Goal: Task Accomplishment & Management: Manage account settings

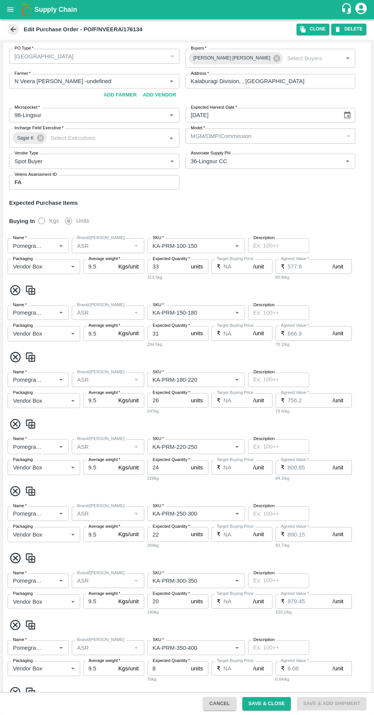
click at [13, 32] on icon at bounding box center [13, 29] width 8 height 8
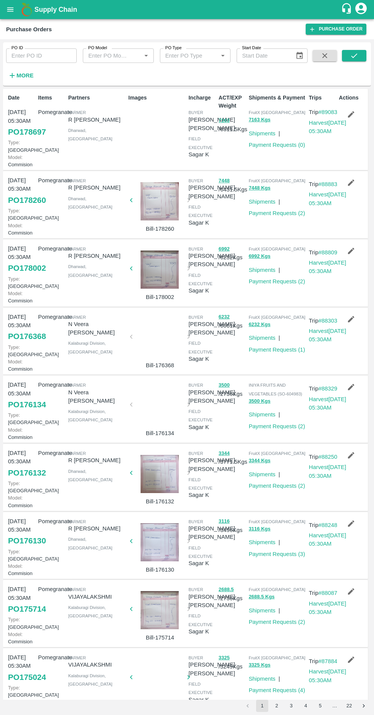
click at [24, 139] on link "PO 178697" at bounding box center [27, 132] width 38 height 14
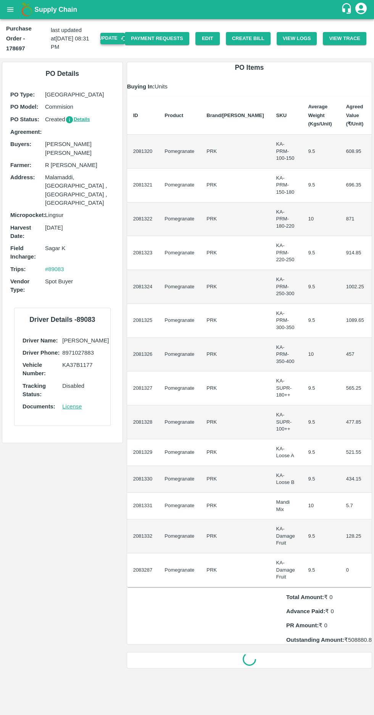
click at [122, 33] on button "Update" at bounding box center [112, 38] width 24 height 11
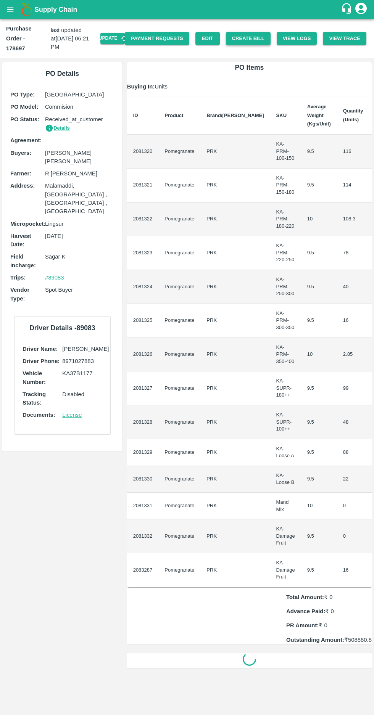
click at [256, 33] on button "Create Bill" at bounding box center [248, 38] width 45 height 13
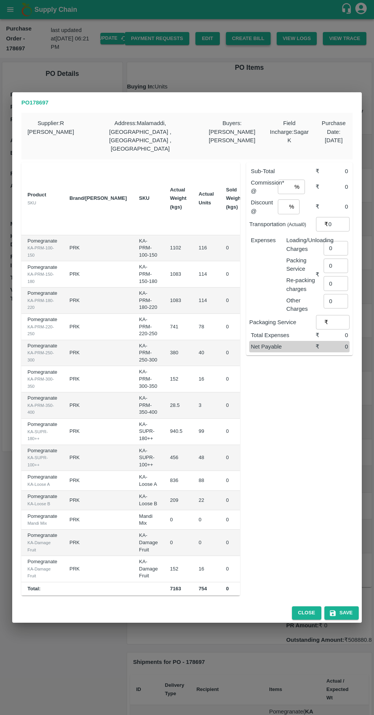
scroll to position [0, 95]
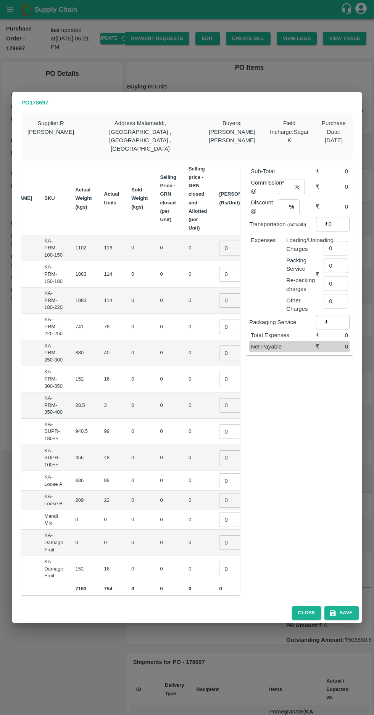
click at [219, 241] on input "0" at bounding box center [234, 248] width 31 height 14
type input "900"
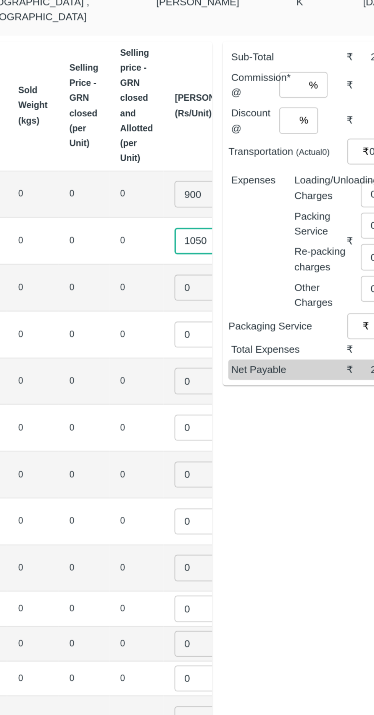
type input "1050"
type input "1150"
type input "1250"
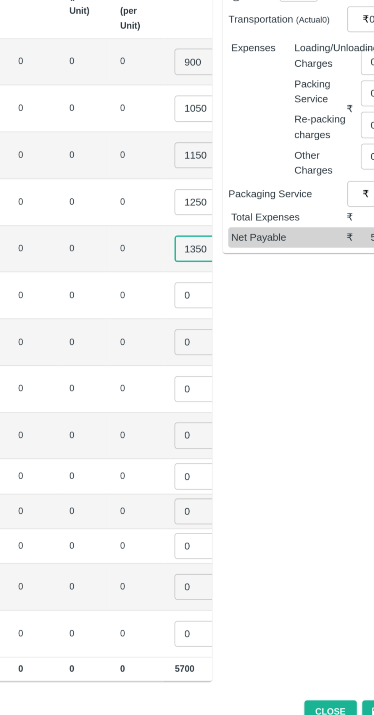
type input "1350"
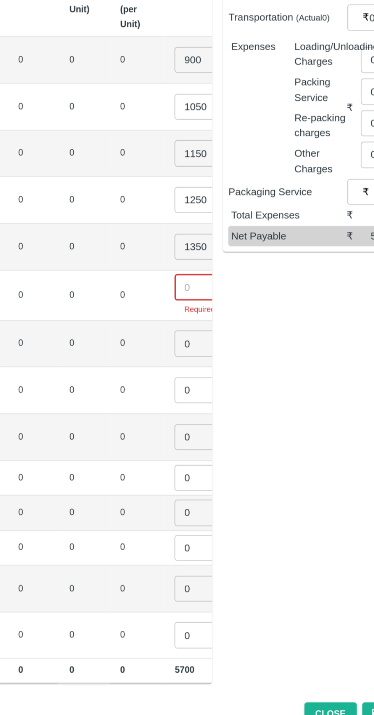
click at [219, 368] on input "number" at bounding box center [234, 375] width 31 height 14
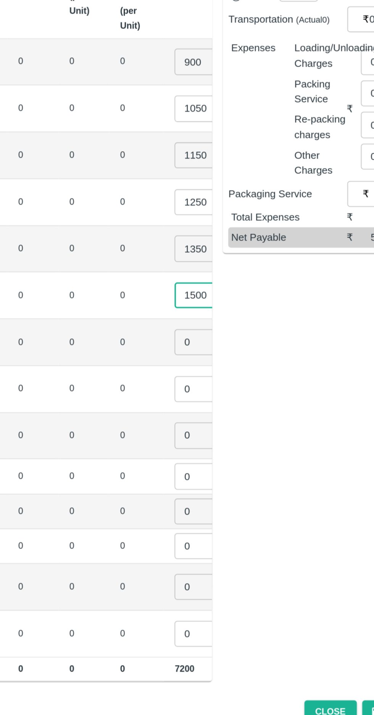
type input "1500"
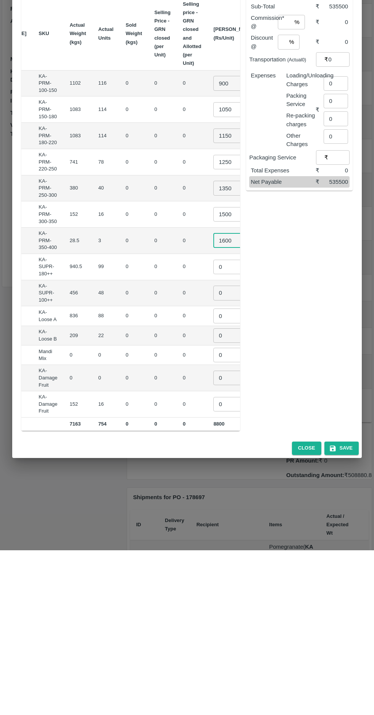
scroll to position [0, 96]
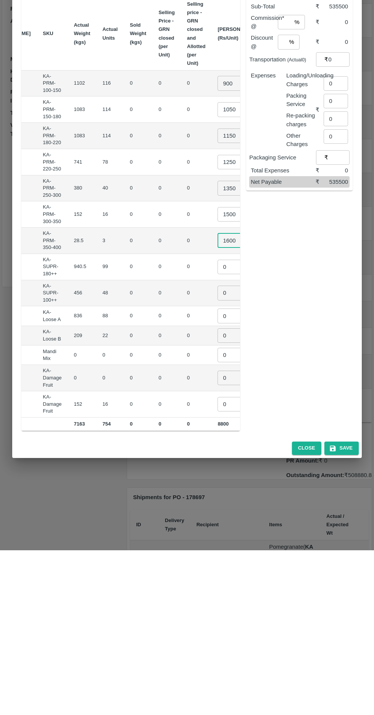
type input "1600"
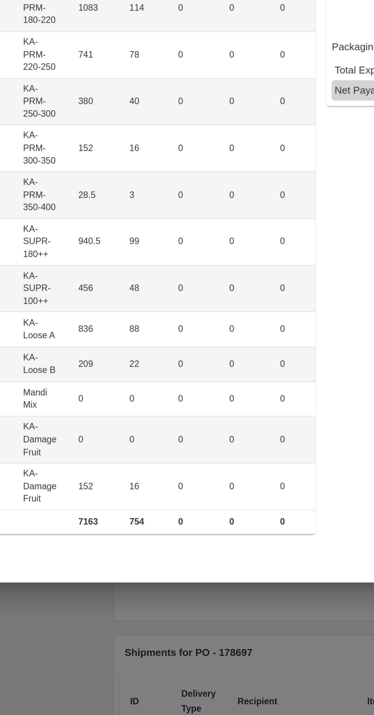
scroll to position [0, 75]
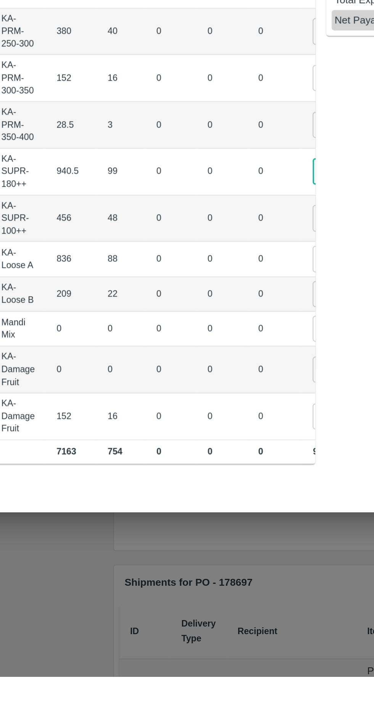
type input "600"
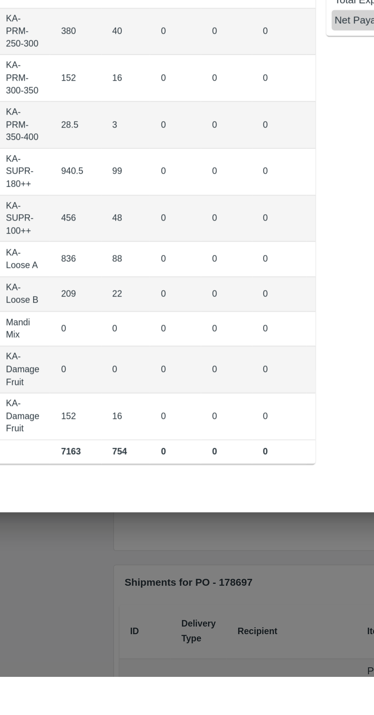
scroll to position [0, 76]
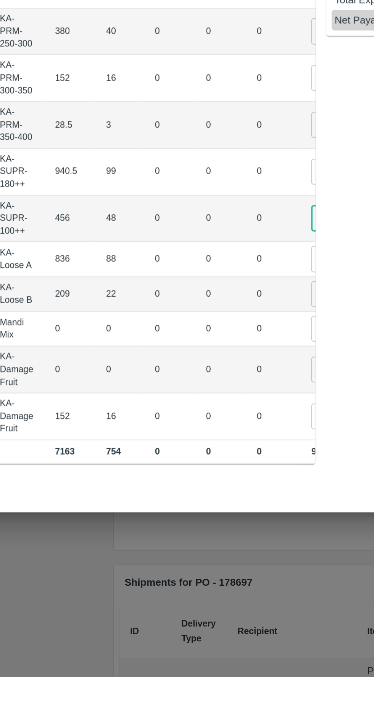
type input "500"
type input "650"
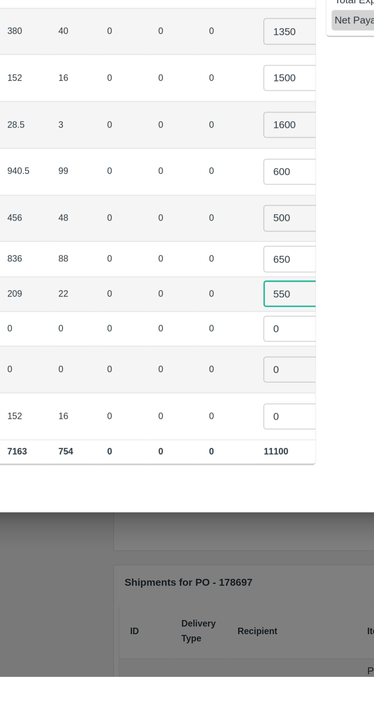
type input "550"
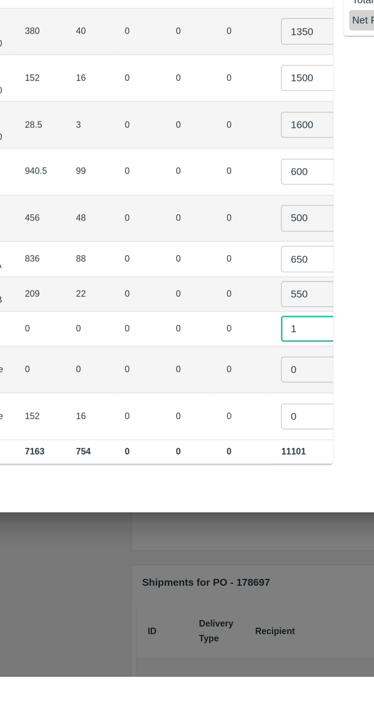
type input "1"
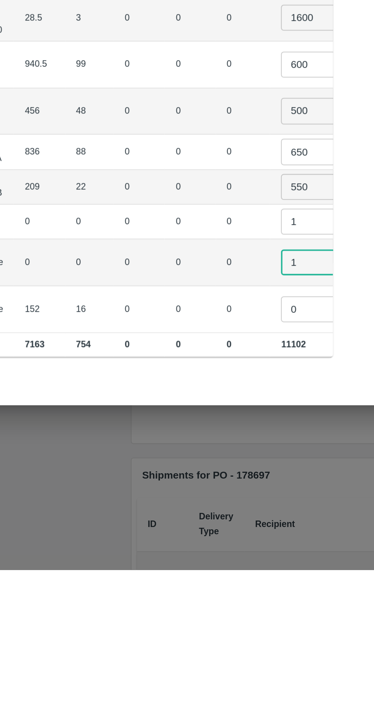
type input "1"
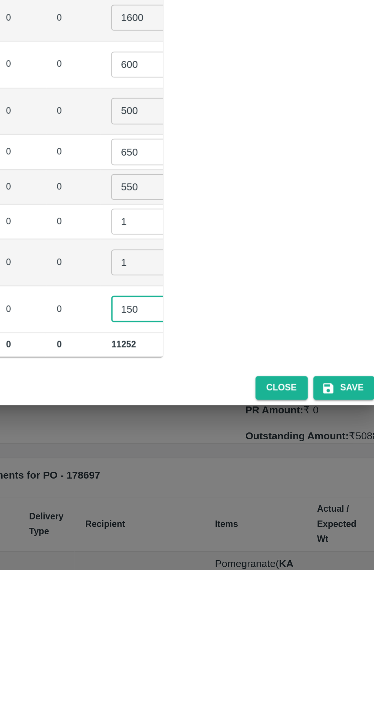
type input "150"
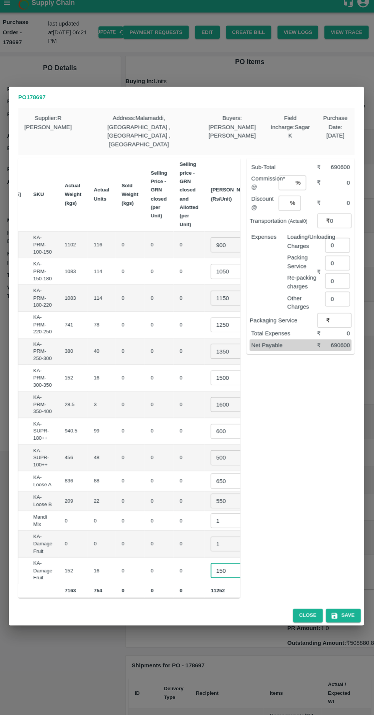
click at [211, 473] on input "650" at bounding box center [226, 480] width 31 height 14
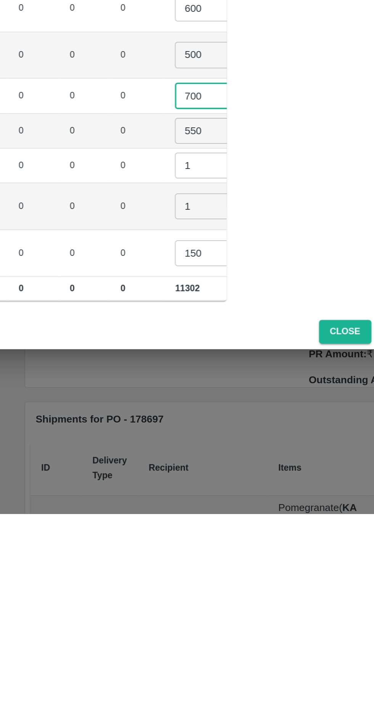
type input "700"
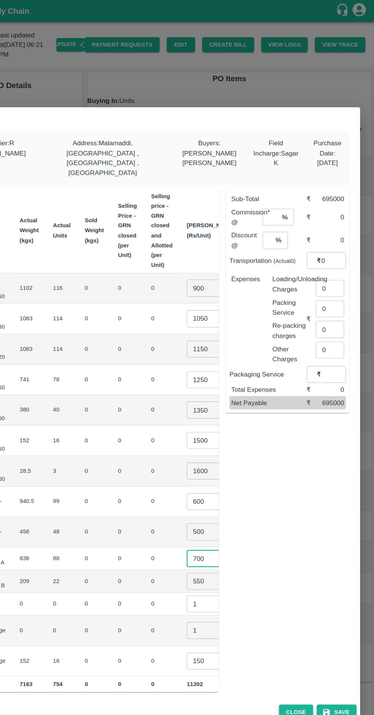
scroll to position [0, 0]
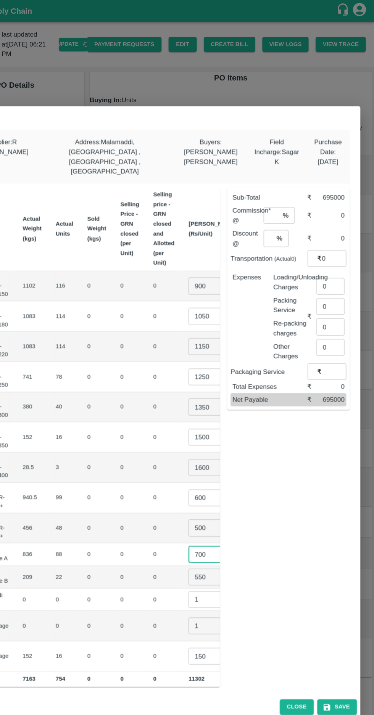
click at [284, 180] on input "number" at bounding box center [285, 187] width 14 height 14
type input "8"
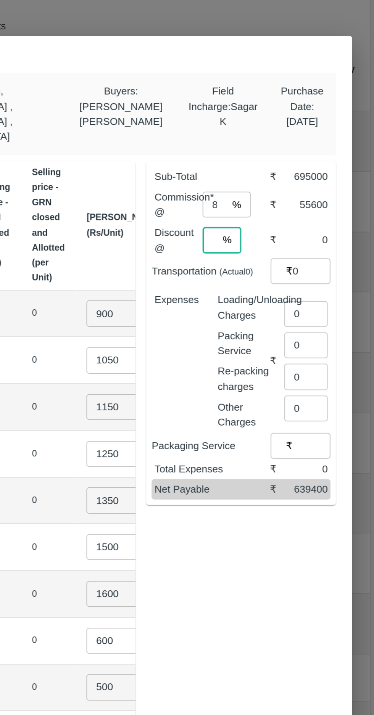
type input "0"
click at [333, 241] on input "0" at bounding box center [335, 248] width 24 height 14
click at [333, 236] on input "number" at bounding box center [337, 243] width 28 height 14
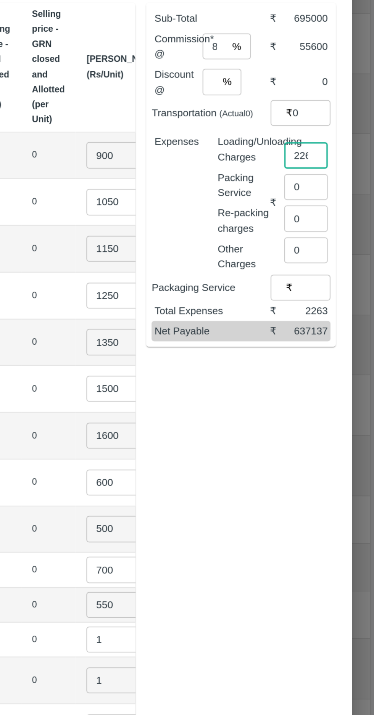
type input "2263"
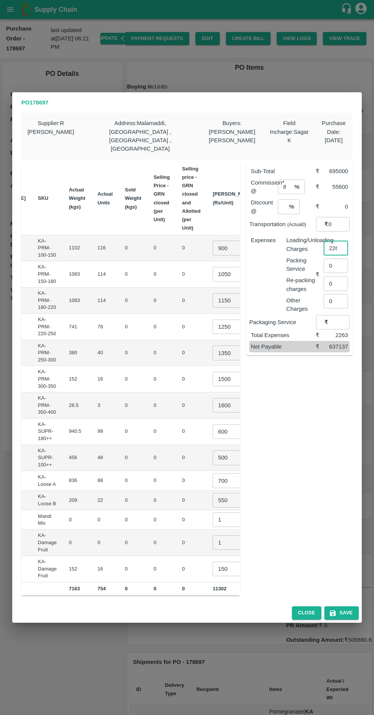
click at [212, 562] on input "150" at bounding box center [227, 569] width 31 height 14
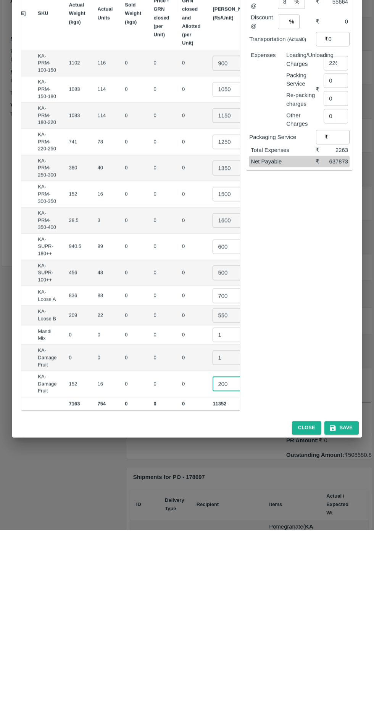
type input "200"
click at [324, 522] on div "Sub-Total ₹ 695800 Commission* @ 8 % ​ ₹ 55664 Discount @ 0 % ​ ₹ 0 Transportat…" at bounding box center [296, 376] width 112 height 440
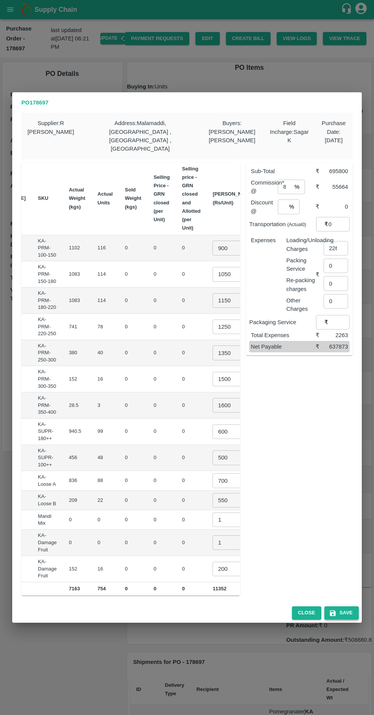
click at [347, 608] on button "Save" at bounding box center [341, 612] width 34 height 13
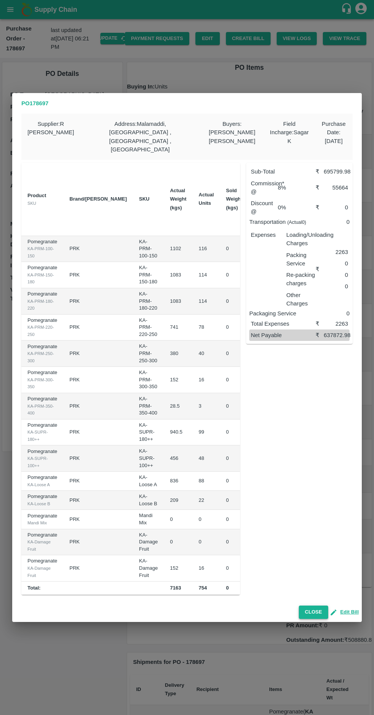
click at [312, 608] on button "Close" at bounding box center [313, 612] width 29 height 13
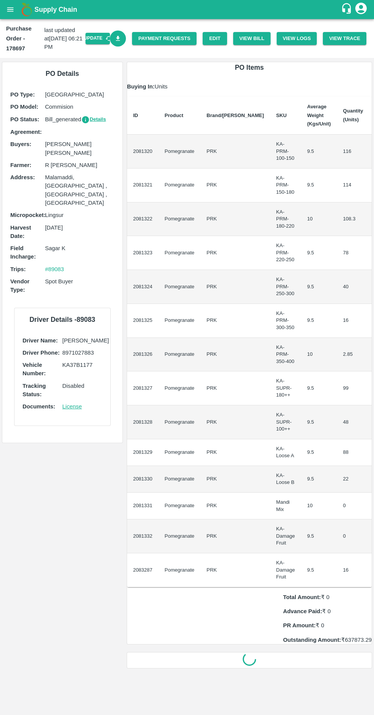
click at [122, 42] on icon "Download Bill" at bounding box center [117, 38] width 7 height 7
click at [10, 10] on icon "open drawer" at bounding box center [10, 9] width 6 height 4
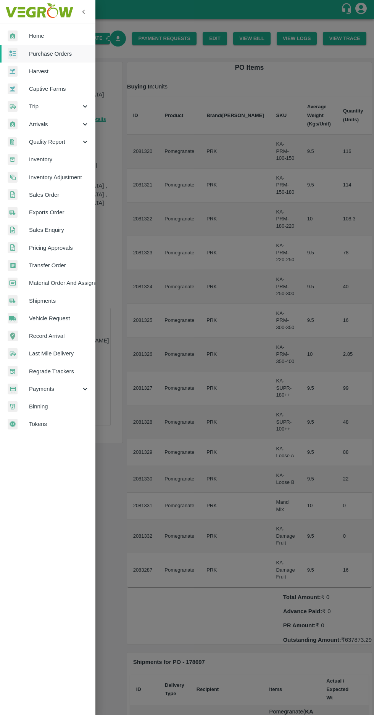
click at [61, 51] on span "Purchase Orders" at bounding box center [59, 54] width 60 height 8
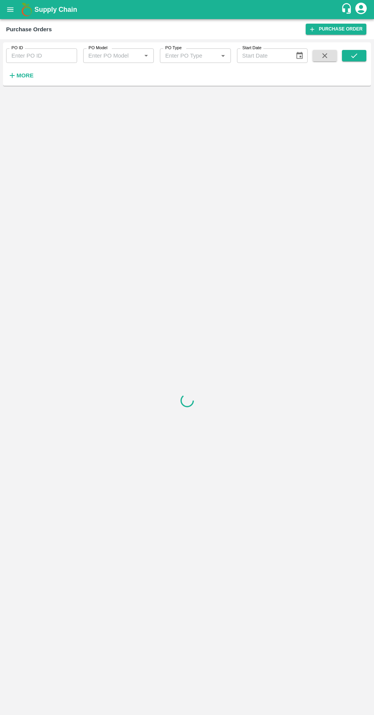
click at [21, 79] on strong "More" at bounding box center [24, 75] width 17 height 6
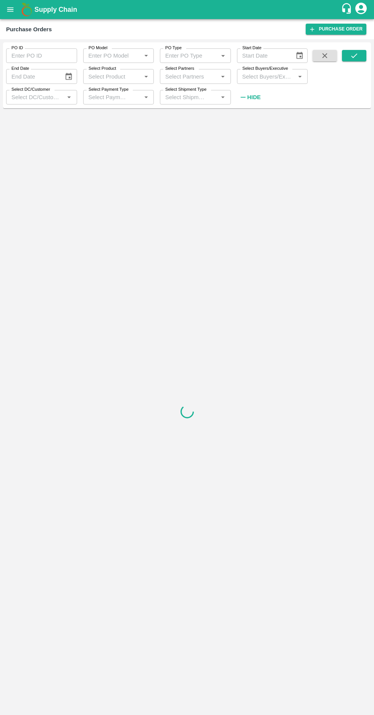
click at [264, 75] on input "Select Buyers/Executive" at bounding box center [266, 76] width 54 height 10
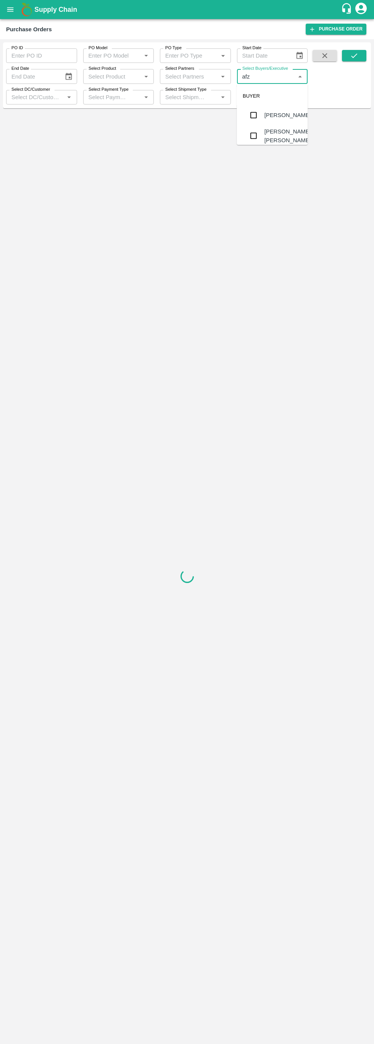
type input "afza"
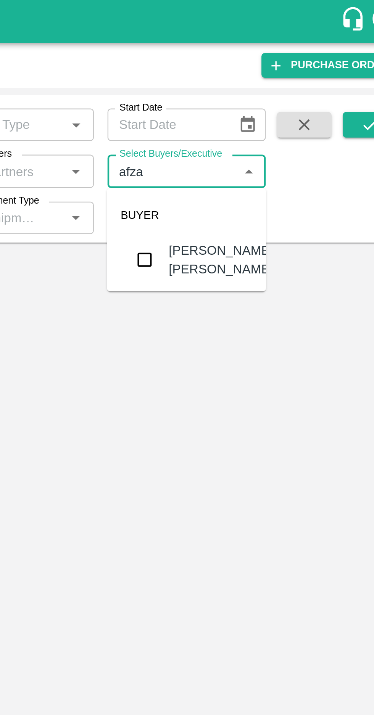
click at [255, 114] on input "checkbox" at bounding box center [253, 115] width 15 height 15
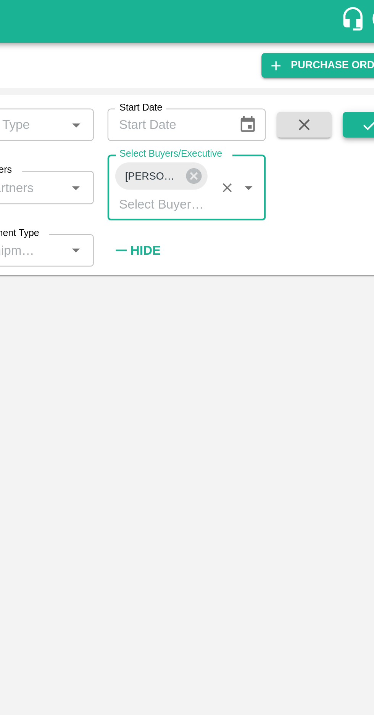
click at [349, 58] on button "submit" at bounding box center [354, 55] width 24 height 11
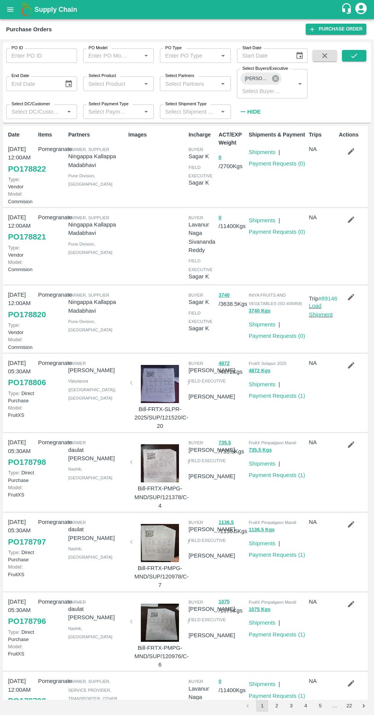
click at [275, 79] on icon at bounding box center [275, 78] width 8 height 8
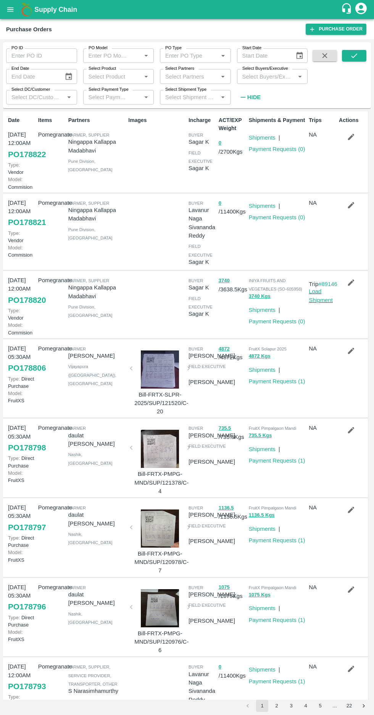
click at [273, 67] on label "Select Buyers/Executive" at bounding box center [265, 69] width 46 height 6
click at [273, 71] on input "Select Buyers/Executive" at bounding box center [266, 76] width 54 height 10
type input "hars"
click at [251, 138] on input "checkbox" at bounding box center [253, 131] width 15 height 15
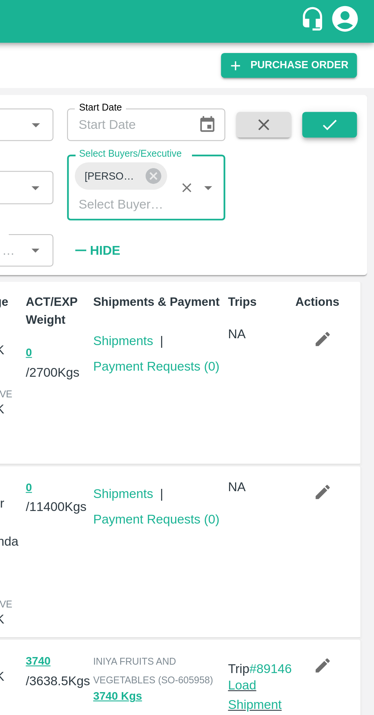
click at [351, 59] on icon "submit" at bounding box center [354, 55] width 8 height 8
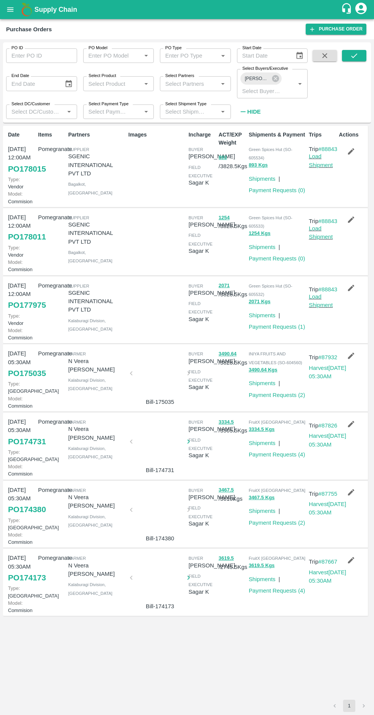
click at [273, 89] on input "Select Buyers/Executive" at bounding box center [261, 91] width 44 height 10
click at [273, 82] on icon at bounding box center [275, 78] width 8 height 8
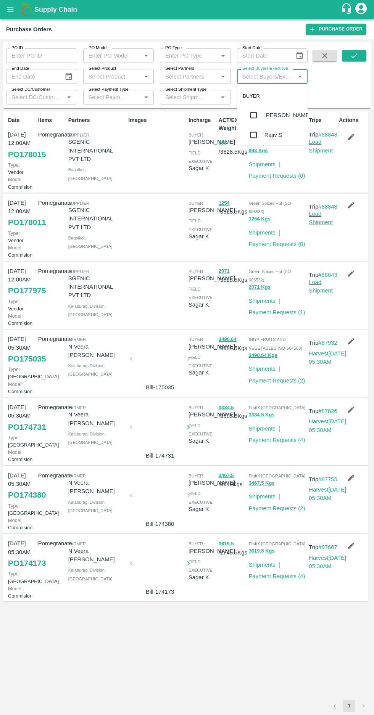
checkbox input "false"
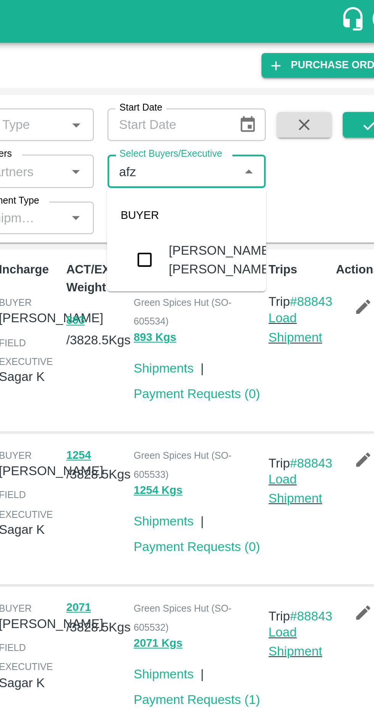
type input "afza"
click at [253, 117] on input "checkbox" at bounding box center [253, 115] width 15 height 15
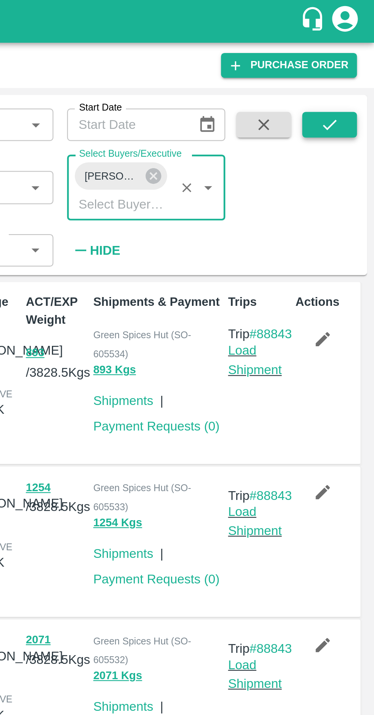
click at [353, 60] on button "submit" at bounding box center [354, 55] width 24 height 11
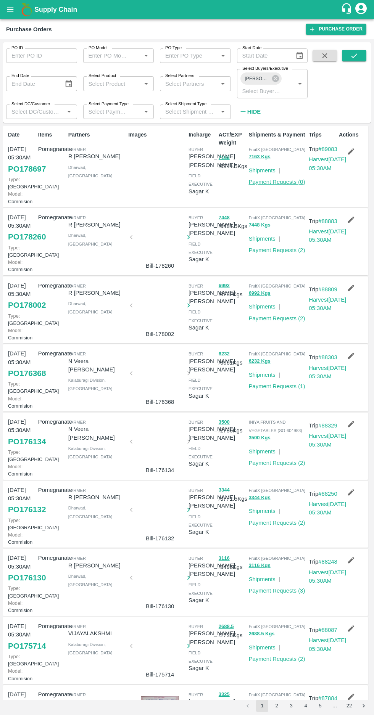
click at [275, 185] on link "Payment Requests ( 0 )" at bounding box center [277, 182] width 56 height 6
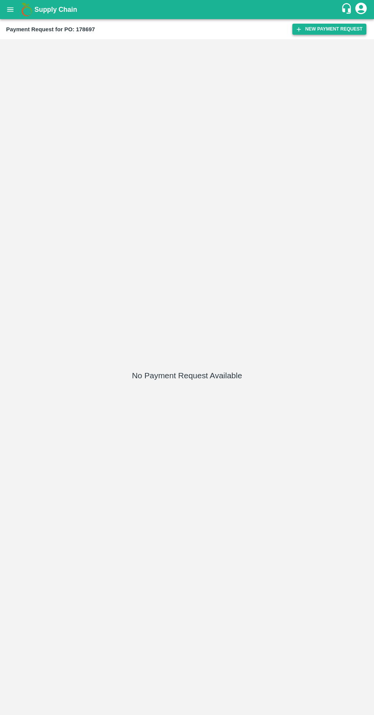
click at [302, 30] on icon "button" at bounding box center [298, 29] width 7 height 7
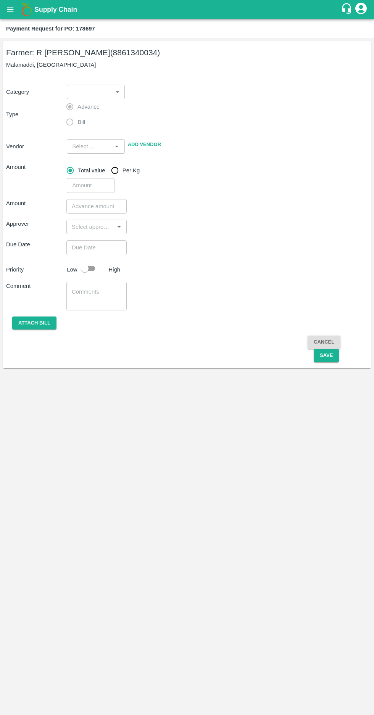
click at [95, 95] on body "Supply Chain Payment Request for PO: 178697 Farmer: R Pavan Kumar (8861340034) …" at bounding box center [187, 357] width 374 height 715
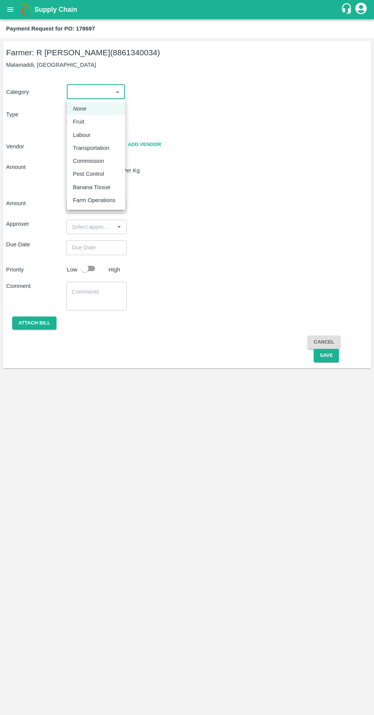
click at [77, 122] on p "Fruit" at bounding box center [78, 121] width 11 height 8
type input "1"
type input "R Pavan Kumar - 8861340034(Farmer)"
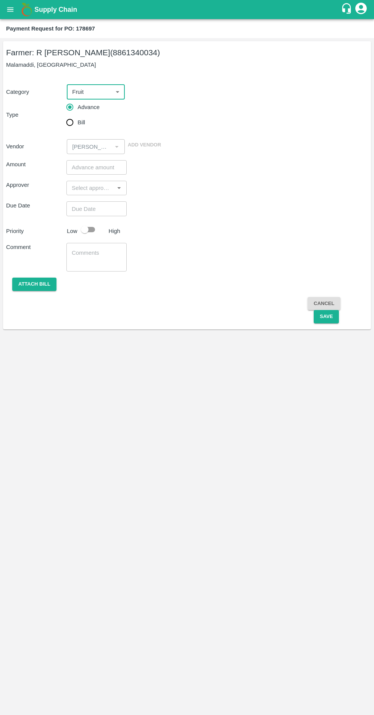
click at [73, 127] on input "Bill" at bounding box center [69, 122] width 15 height 15
radio input "true"
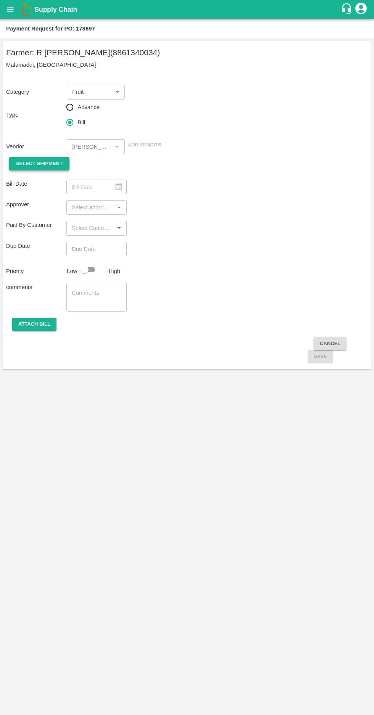
click at [33, 162] on span "Select Shipment" at bounding box center [39, 163] width 47 height 9
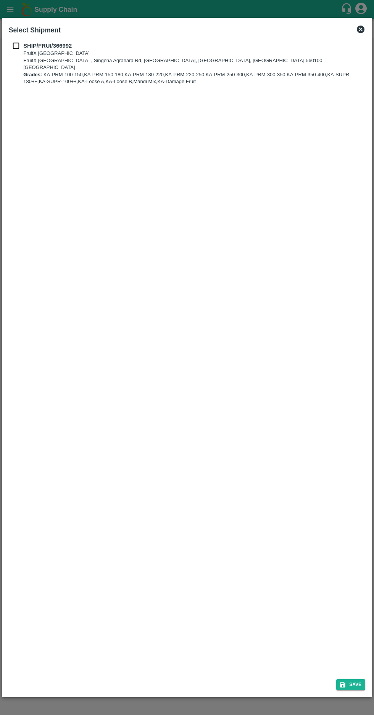
click at [16, 46] on input "checkbox" at bounding box center [16, 46] width 14 height 8
checkbox input "true"
click at [351, 683] on button "Save" at bounding box center [350, 684] width 29 height 11
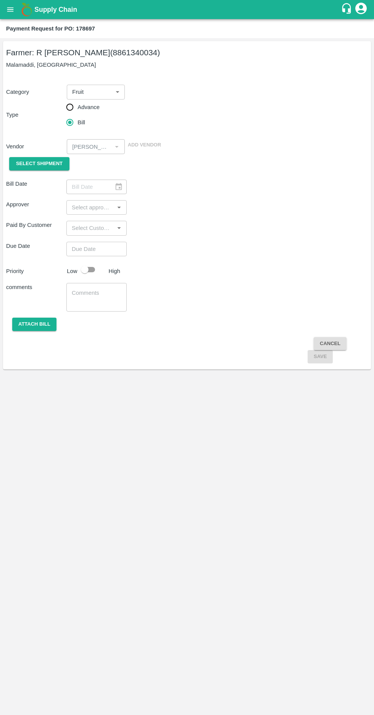
type input "28/09/2025"
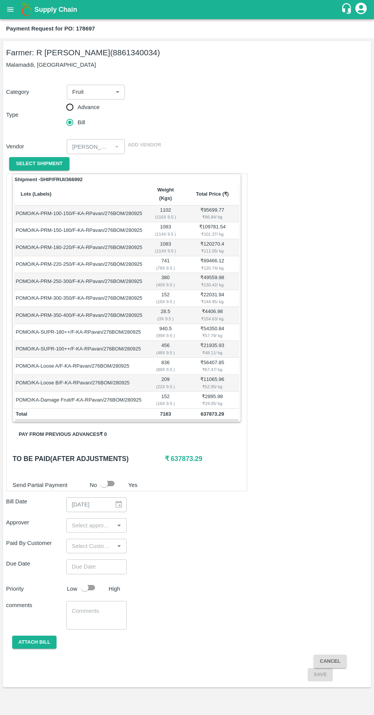
click at [92, 521] on input "input" at bounding box center [90, 526] width 43 height 10
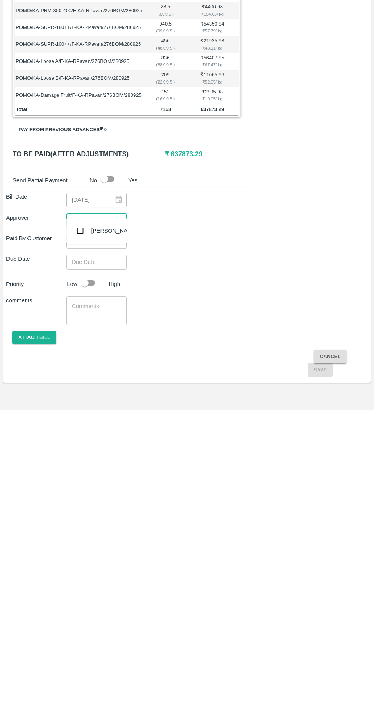
type input "muku"
click at [79, 537] on input "checkbox" at bounding box center [79, 535] width 15 height 15
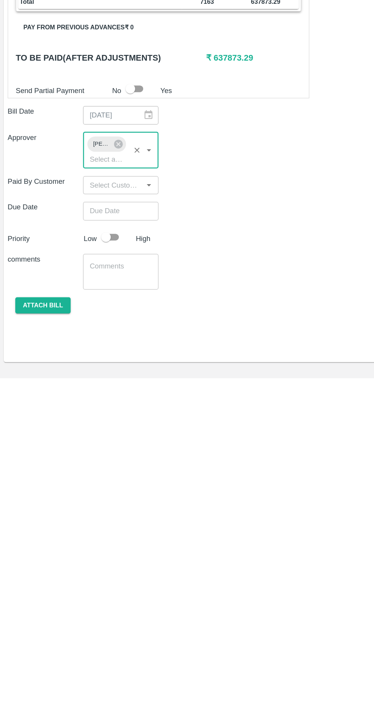
click at [93, 574] on input "Choose date" at bounding box center [93, 581] width 55 height 14
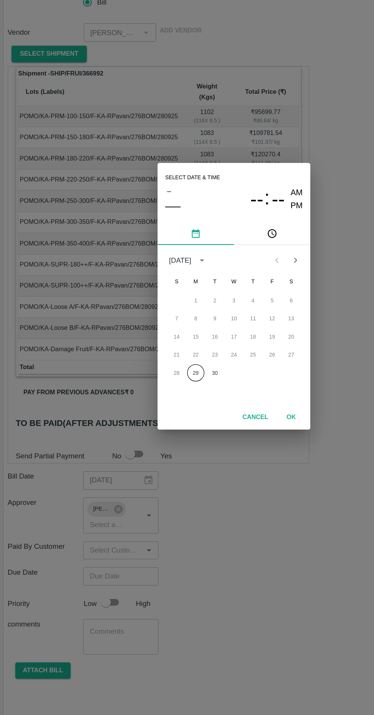
click at [155, 416] on button "29" at bounding box center [156, 419] width 14 height 14
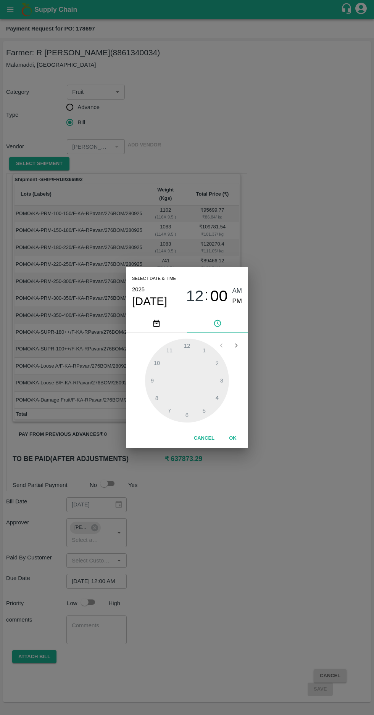
click at [238, 302] on span "PM" at bounding box center [237, 301] width 10 height 10
click at [154, 379] on div at bounding box center [187, 381] width 84 height 84
type input "29/09/2025 09:00 PM"
click at [236, 301] on span "PM" at bounding box center [237, 301] width 10 height 10
click at [241, 439] on button "OK" at bounding box center [232, 438] width 24 height 13
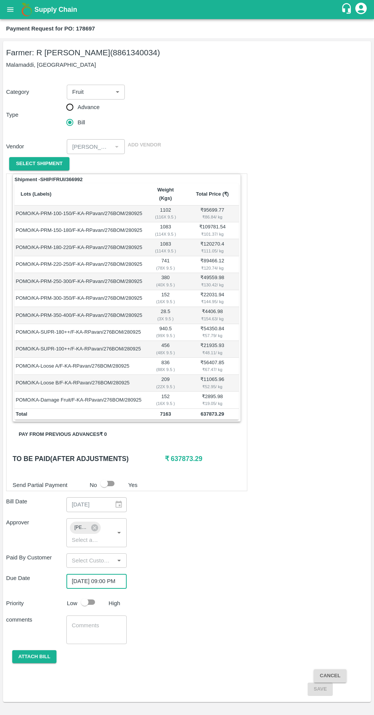
click at [95, 595] on input "checkbox" at bounding box center [84, 602] width 43 height 14
checkbox input "true"
click at [28, 650] on button "Attach bill" at bounding box center [34, 656] width 44 height 13
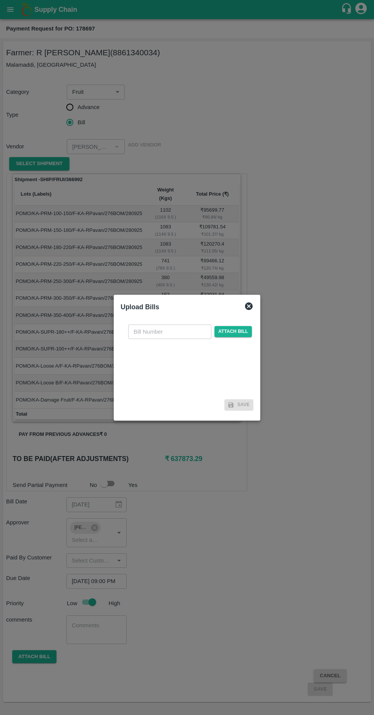
click at [142, 331] on input "text" at bounding box center [169, 332] width 83 height 14
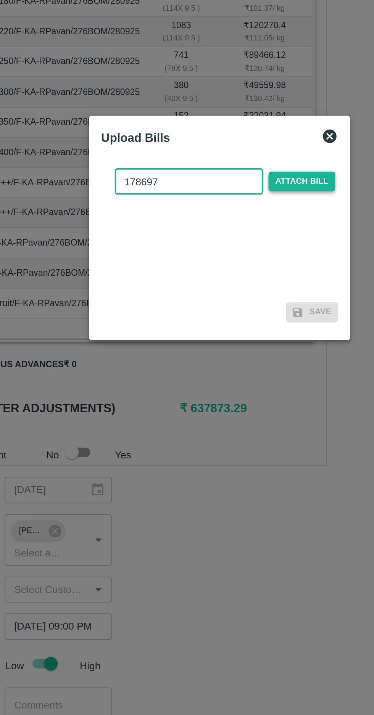
type input "178697"
click at [232, 332] on span "Attach bill" at bounding box center [232, 331] width 37 height 11
click at [0, 0] on input "Attach bill" at bounding box center [0, 0] width 0 height 0
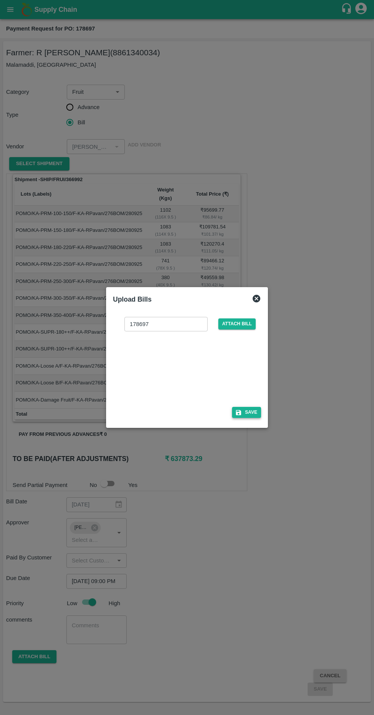
click at [248, 411] on button "Save" at bounding box center [246, 412] width 29 height 11
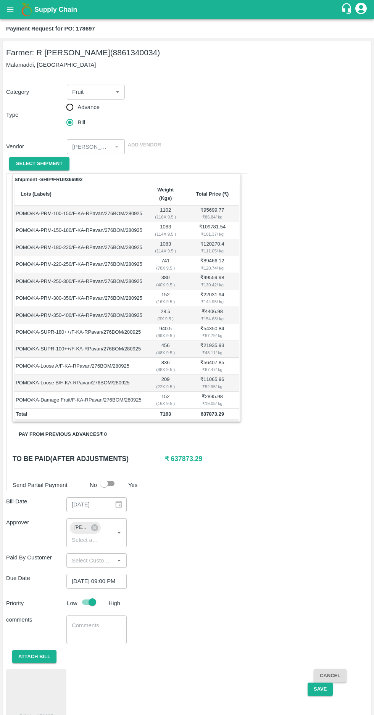
scroll to position [7, 0]
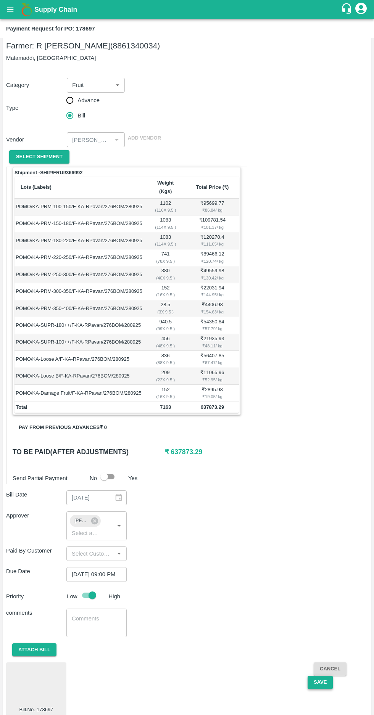
click at [320, 676] on button "Save" at bounding box center [319, 682] width 25 height 13
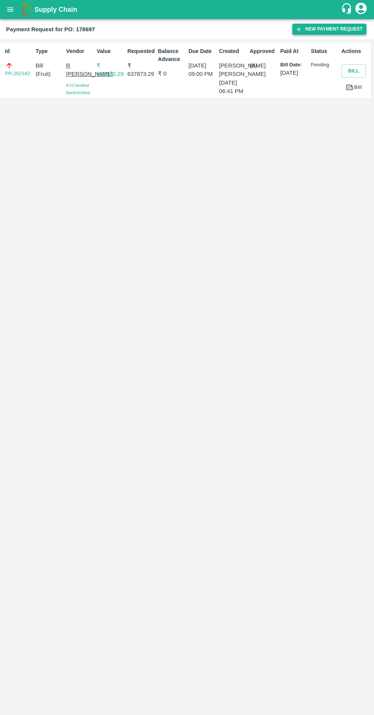
click at [301, 29] on icon "button" at bounding box center [299, 29] width 4 height 4
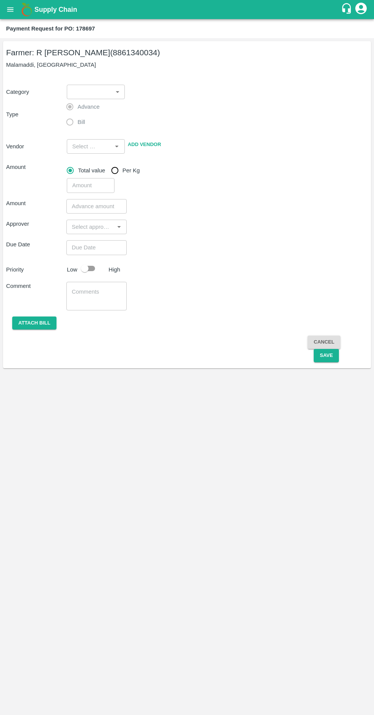
click at [87, 87] on body "Supply Chain Payment Request for PO: 178697 Farmer: R Pavan Kumar (8861340034) …" at bounding box center [187, 357] width 374 height 715
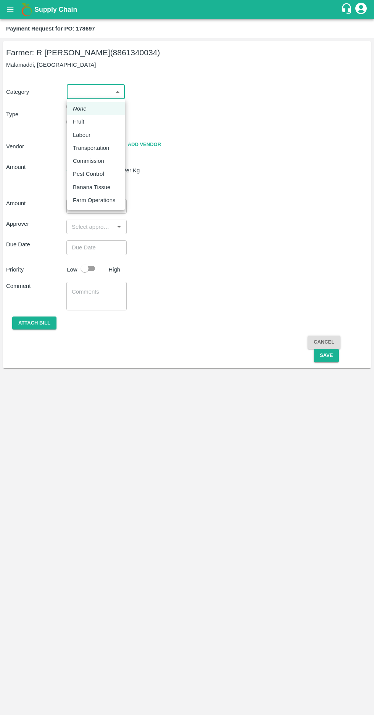
click at [77, 164] on p "Commission" at bounding box center [88, 161] width 31 height 8
type input "6"
radio input "false"
radio input "true"
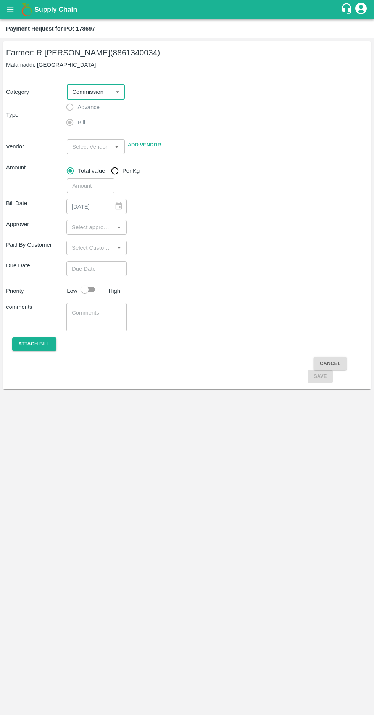
click at [86, 148] on input "input" at bounding box center [89, 146] width 40 height 10
click at [87, 168] on div "SGENIC INTERNATIONAL PVT LTD - 7799025837(Supplier)" at bounding box center [101, 176] width 56 height 34
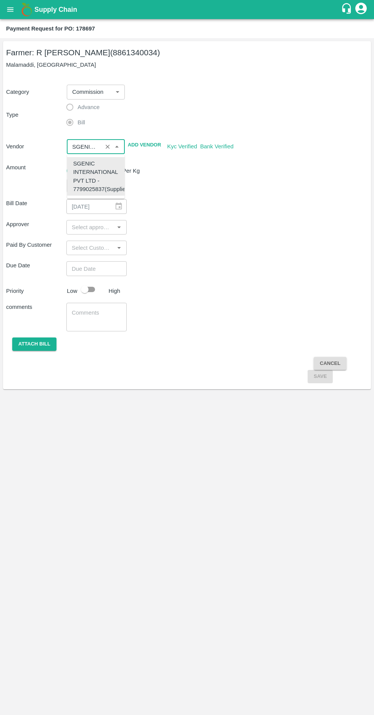
type input "SGENIC INTERNATIONAL PVT LTD - 7799025837(Supplier)"
click at [80, 183] on input "number" at bounding box center [91, 185] width 48 height 14
type input "16194"
click at [115, 207] on div "28/09/2025 ​" at bounding box center [96, 206] width 60 height 14
click at [125, 206] on div "28/09/2025 ​" at bounding box center [96, 206] width 60 height 14
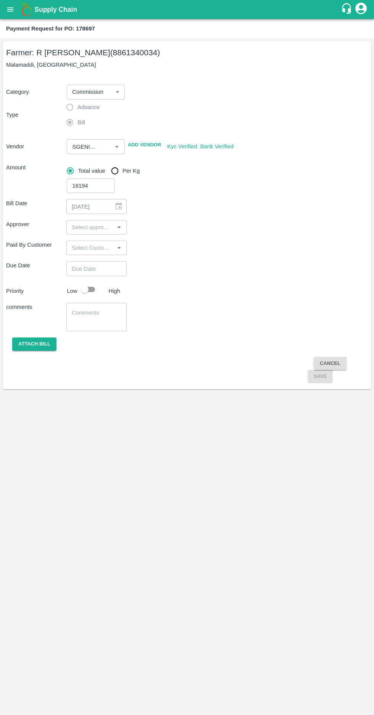
click at [116, 208] on div "28/09/2025 ​" at bounding box center [96, 206] width 60 height 14
click at [66, 108] on label "Advance" at bounding box center [80, 107] width 37 height 15
click at [110, 95] on body "Supply Chain Payment Request for PO: 178697 Farmer: R Pavan Kumar (8861340034) …" at bounding box center [187, 357] width 374 height 715
click at [98, 164] on p "Commission" at bounding box center [88, 161] width 31 height 8
click at [101, 226] on input "input" at bounding box center [90, 227] width 43 height 10
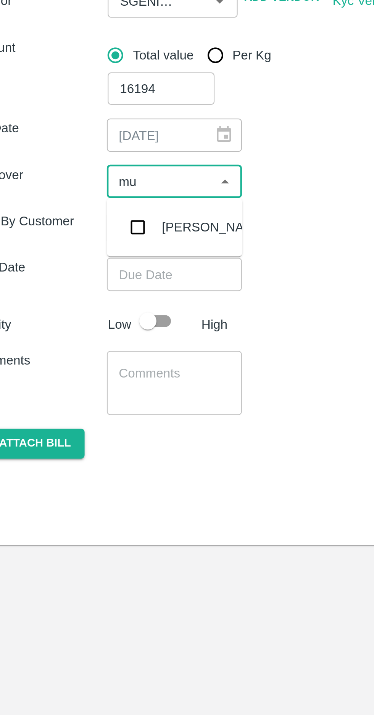
type input "muk"
click at [78, 243] on input "checkbox" at bounding box center [79, 247] width 15 height 15
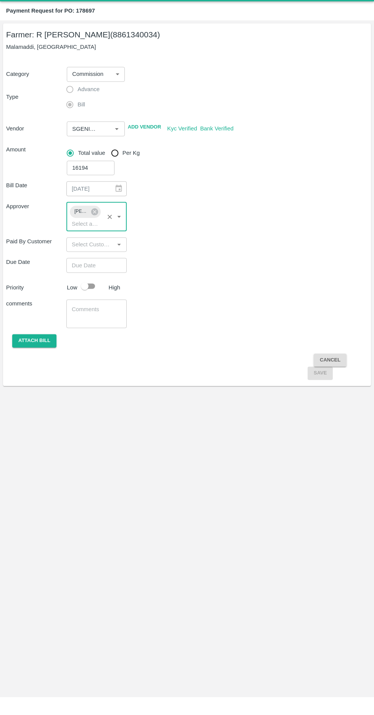
click at [84, 280] on input "Choose date" at bounding box center [93, 283] width 55 height 14
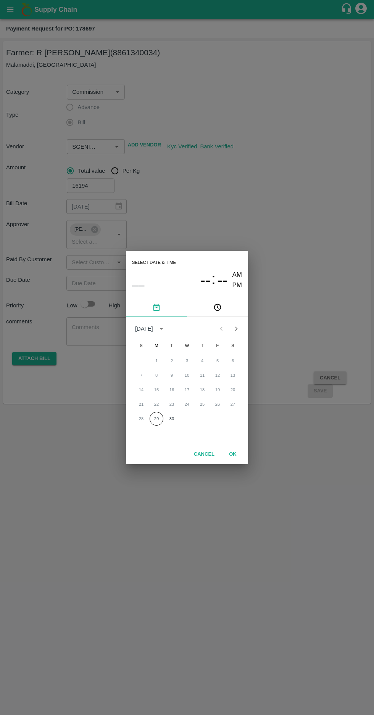
click at [156, 418] on button "29" at bounding box center [156, 419] width 14 height 14
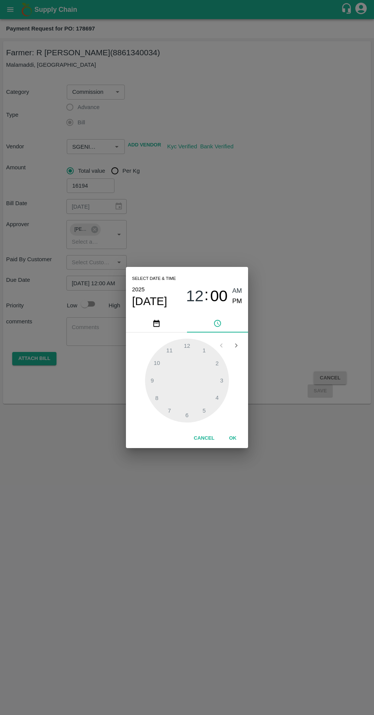
click at [238, 301] on span "PM" at bounding box center [237, 301] width 10 height 10
click at [150, 382] on div at bounding box center [187, 381] width 84 height 84
type input "29/09/2025 09:00 PM"
click at [236, 302] on span "PM" at bounding box center [237, 301] width 10 height 10
click at [233, 438] on button "OK" at bounding box center [232, 438] width 24 height 13
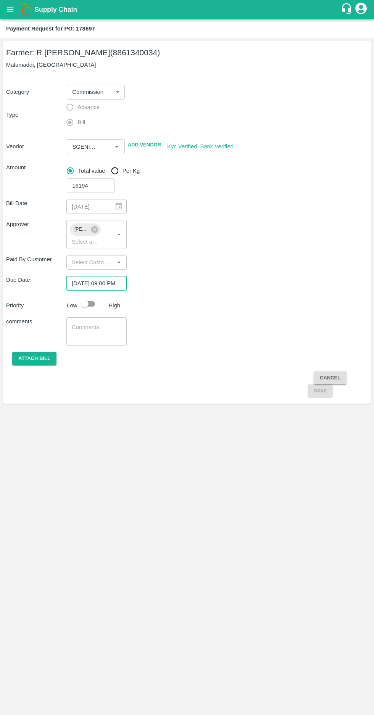
click at [89, 300] on input "checkbox" at bounding box center [84, 304] width 43 height 14
checkbox input "true"
click at [117, 169] on input "Per Kg" at bounding box center [114, 170] width 15 height 15
radio input "true"
checkbox input "false"
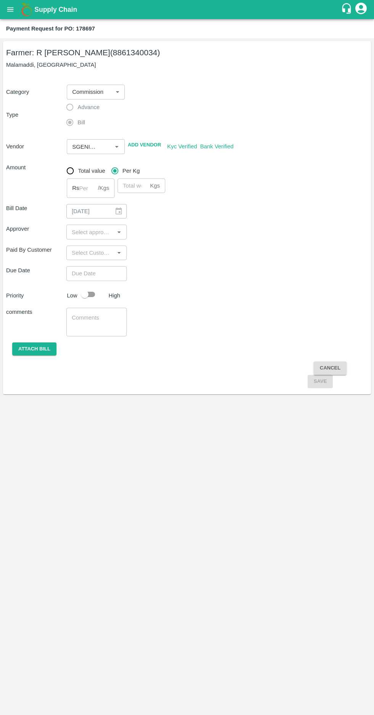
click at [15, 198] on div "Bill Date 28/09/2025 ​ Approver ​ Paid By Customer ​ Due Date ​ Priority Low Hi…" at bounding box center [187, 293] width 362 height 190
click at [74, 168] on input "Total value" at bounding box center [70, 170] width 15 height 15
radio input "true"
type input "16194"
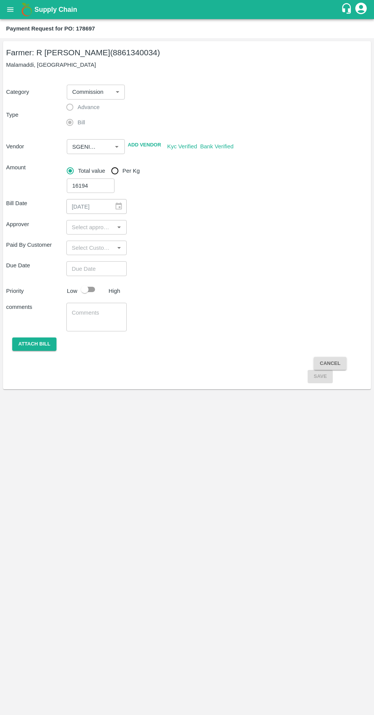
click at [101, 228] on input "input" at bounding box center [90, 227] width 43 height 10
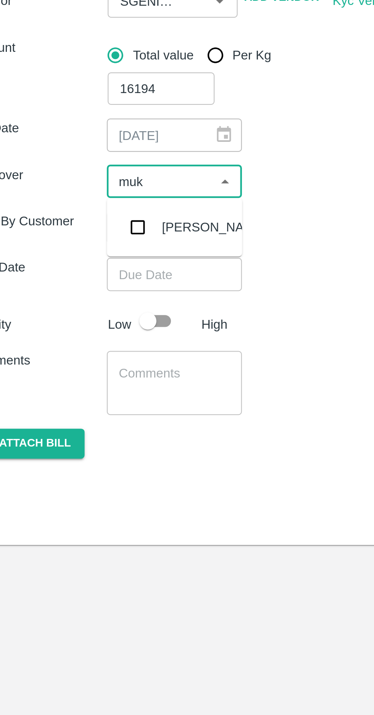
type input "muku"
click at [80, 250] on input "checkbox" at bounding box center [79, 247] width 15 height 15
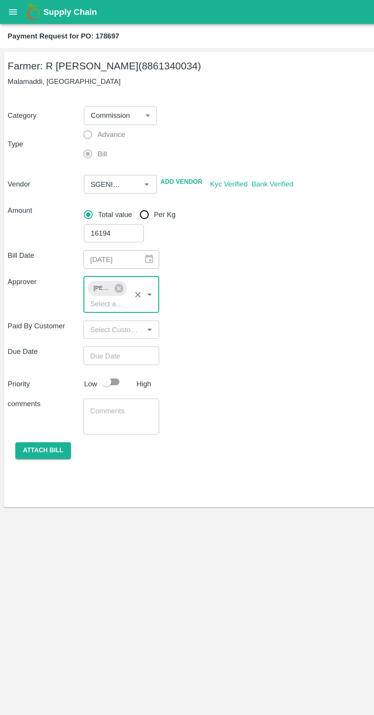
click at [98, 280] on input "Choose date" at bounding box center [93, 283] width 55 height 14
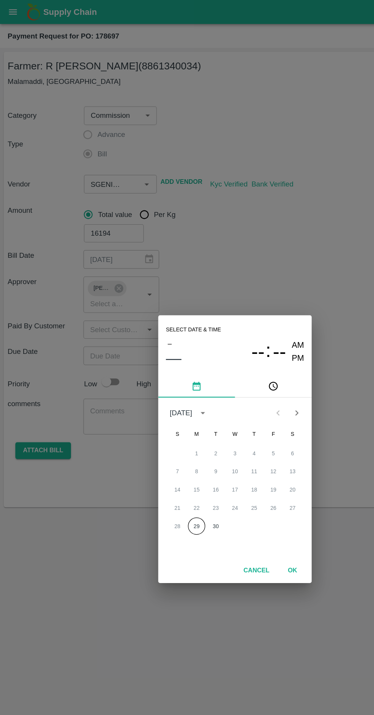
click at [155, 416] on button "29" at bounding box center [156, 419] width 14 height 14
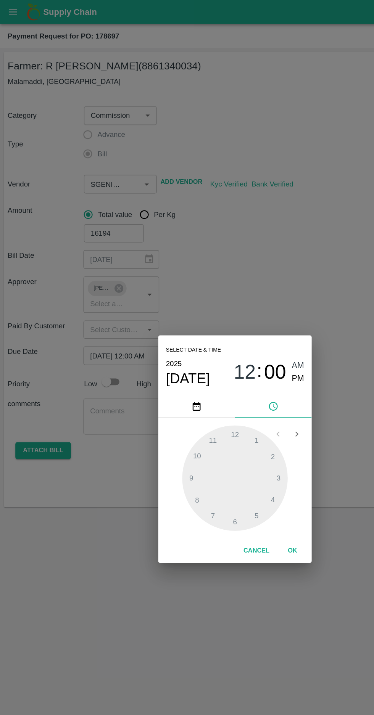
click at [239, 303] on span "PM" at bounding box center [237, 301] width 10 height 10
click at [155, 380] on div at bounding box center [187, 381] width 84 height 84
type input "29/09/2025 09:00 PM"
click at [240, 437] on button "OK" at bounding box center [232, 438] width 24 height 13
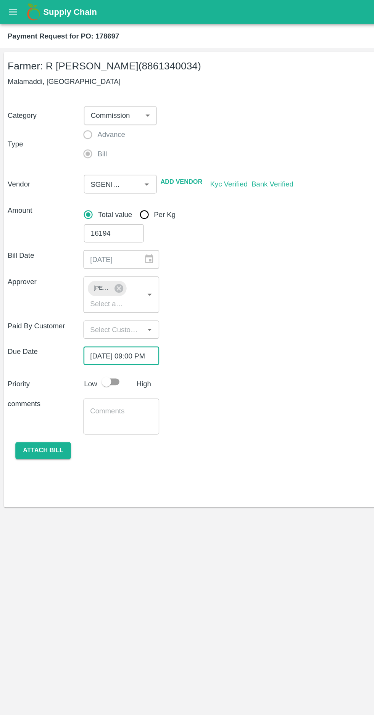
scroll to position [0, 6]
click at [91, 304] on input "checkbox" at bounding box center [84, 304] width 43 height 14
checkbox input "true"
click at [33, 358] on button "Attach bill" at bounding box center [34, 358] width 44 height 13
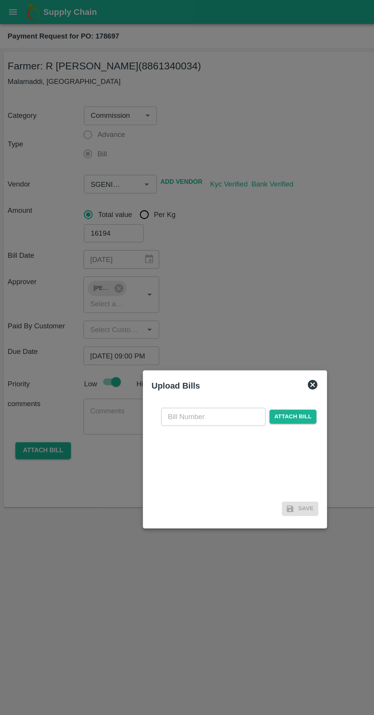
click at [154, 331] on input "text" at bounding box center [169, 332] width 83 height 14
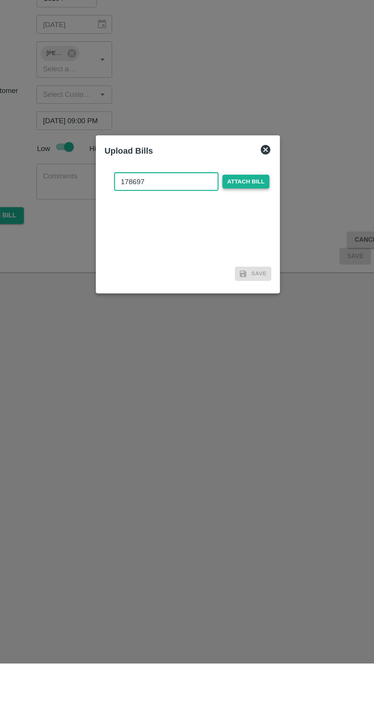
type input "178697"
click at [236, 333] on span "Attach bill" at bounding box center [232, 331] width 37 height 11
click at [0, 0] on input "Attach bill" at bounding box center [0, 0] width 0 height 0
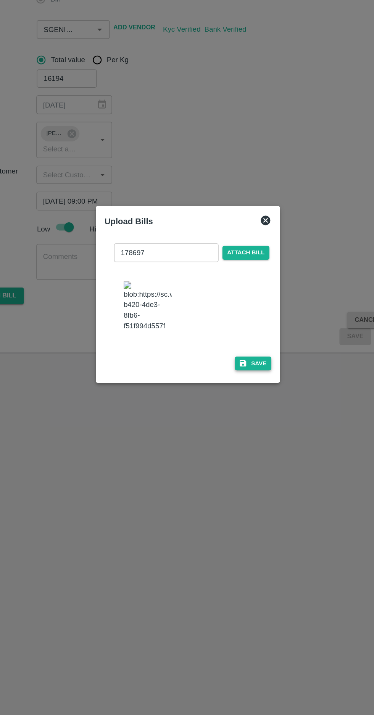
click at [242, 417] on button "Save" at bounding box center [238, 412] width 29 height 11
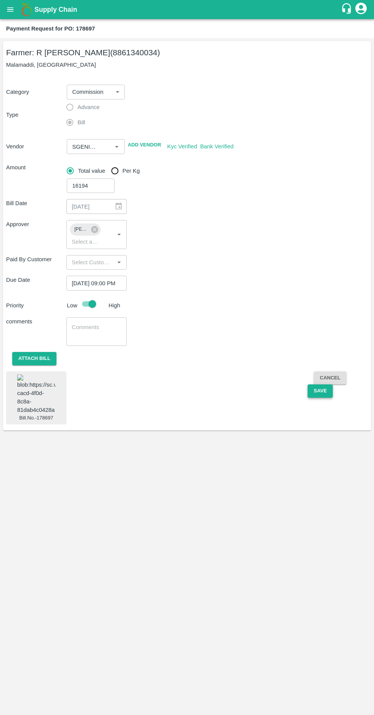
click at [324, 389] on button "Save" at bounding box center [319, 390] width 25 height 13
